Goal: Task Accomplishment & Management: Complete application form

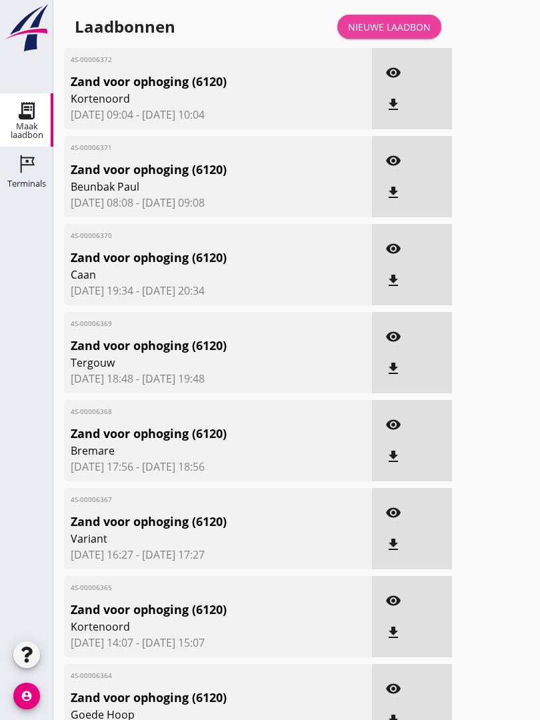
click at [417, 28] on link "Nieuwe laadbon" at bounding box center [389, 27] width 104 height 24
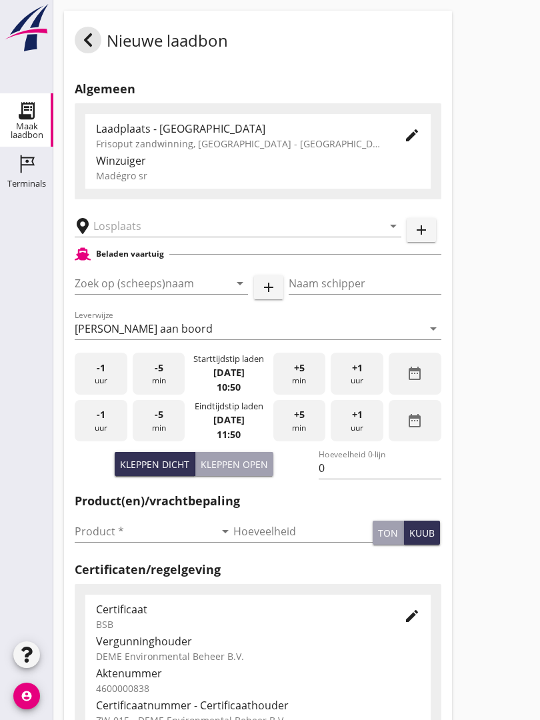
click at [175, 231] on input "text" at bounding box center [228, 225] width 271 height 21
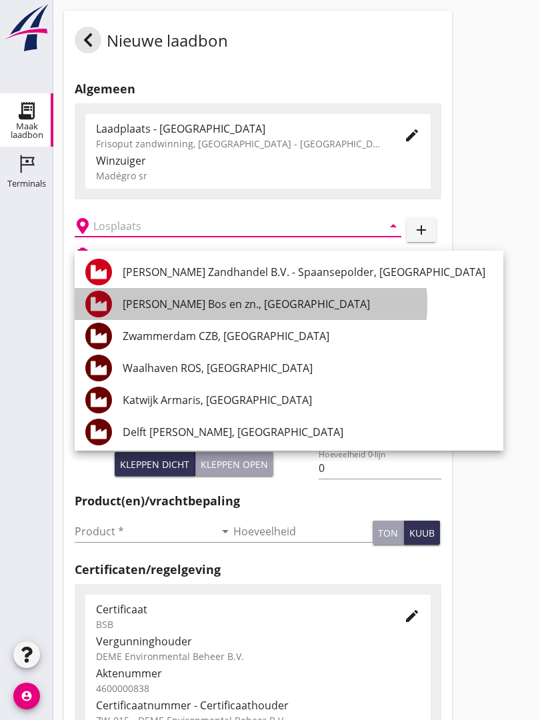
click at [227, 300] on div "[PERSON_NAME] Bos en zn., [GEOGRAPHIC_DATA]" at bounding box center [308, 304] width 370 height 16
type input "[PERSON_NAME] Bos en zn., [GEOGRAPHIC_DATA]"
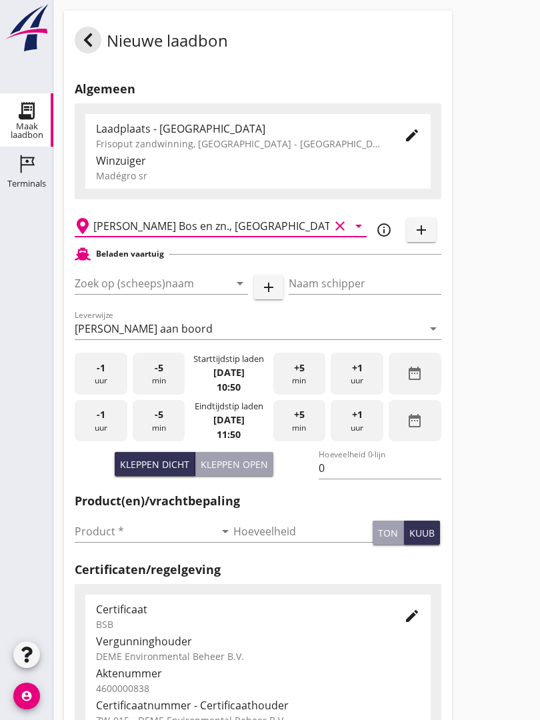
click at [196, 294] on input "Zoek op (scheeps)naam" at bounding box center [143, 283] width 136 height 21
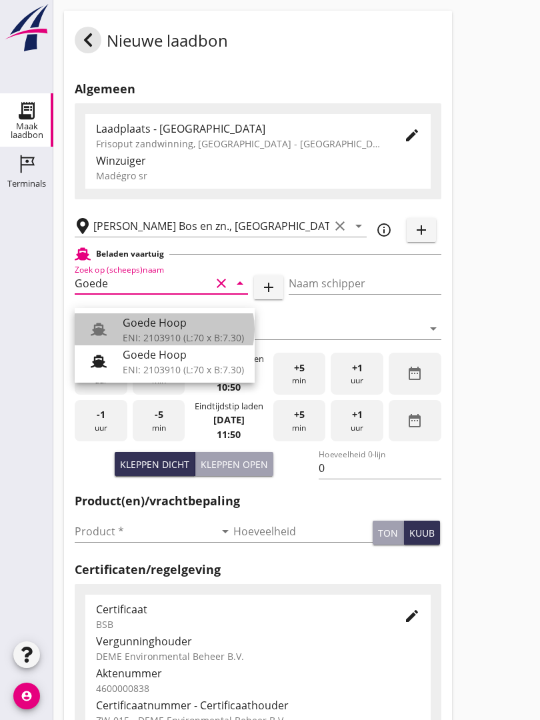
click at [172, 325] on div "Goede Hoop" at bounding box center [183, 323] width 121 height 16
type input "Goede Hoop"
type input "[PERSON_NAME]"
type input "555"
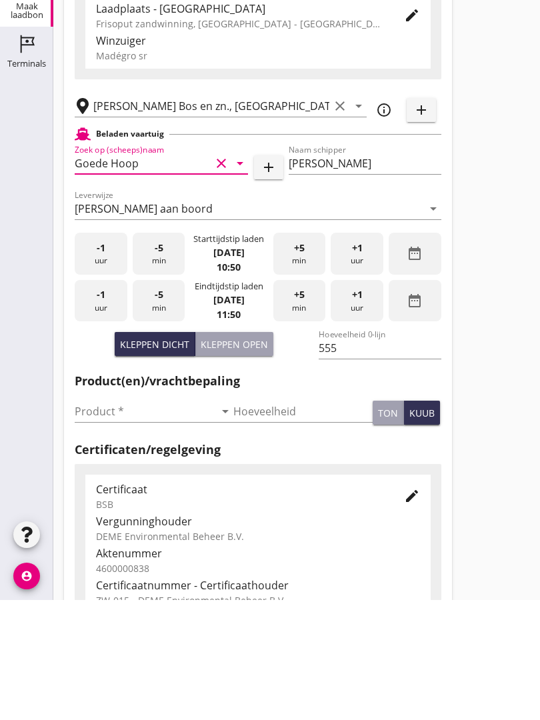
click at [107, 521] on input "Product *" at bounding box center [145, 531] width 140 height 21
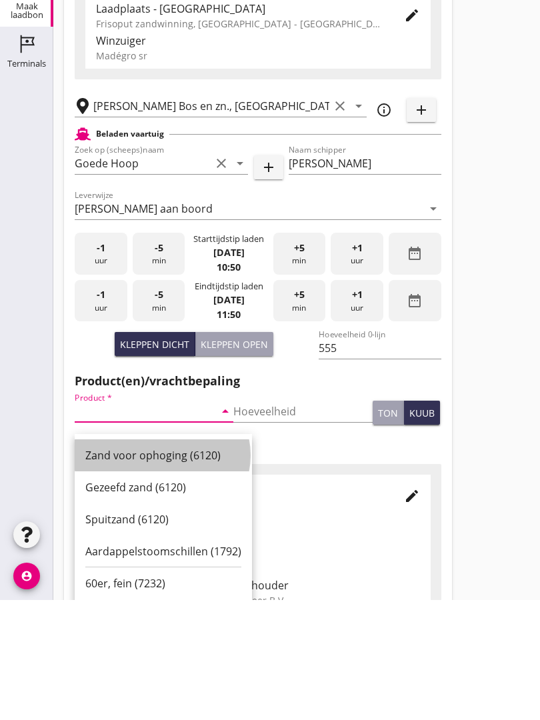
click at [165, 567] on div "Zand voor ophoging (6120)" at bounding box center [163, 575] width 156 height 16
type input "Zand voor ophoging (6120)"
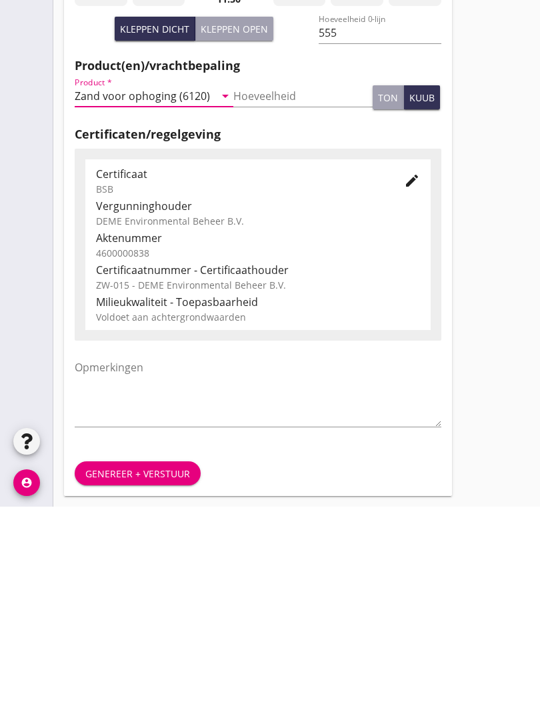
scroll to position [233, 0]
click at [144, 680] on div "Genereer + verstuur" at bounding box center [137, 687] width 105 height 14
